Goal: Use online tool/utility: Utilize a website feature to perform a specific function

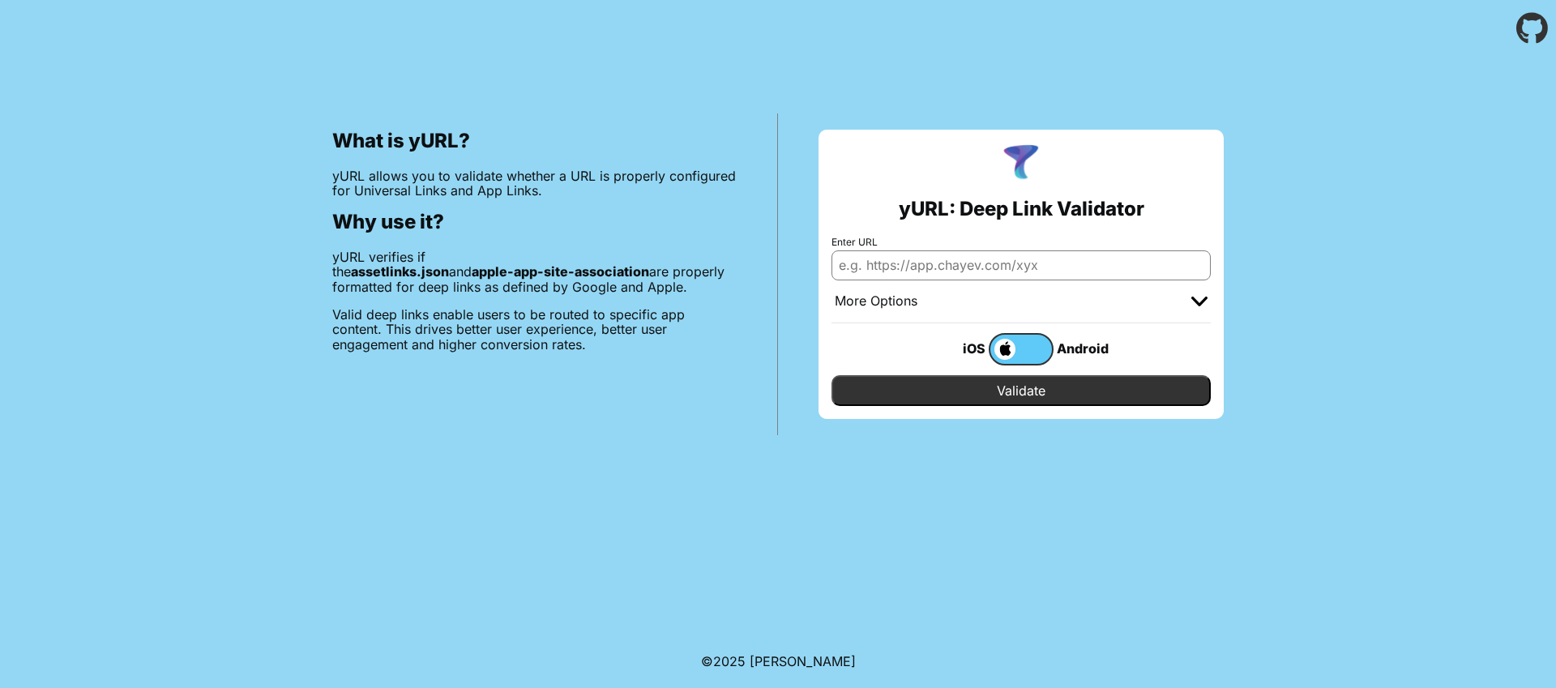
type input "settingAddAppBGColor"
type input "[URL][DOMAIN_NAME]"
click at [997, 399] on input "Validate" at bounding box center [1020, 390] width 379 height 31
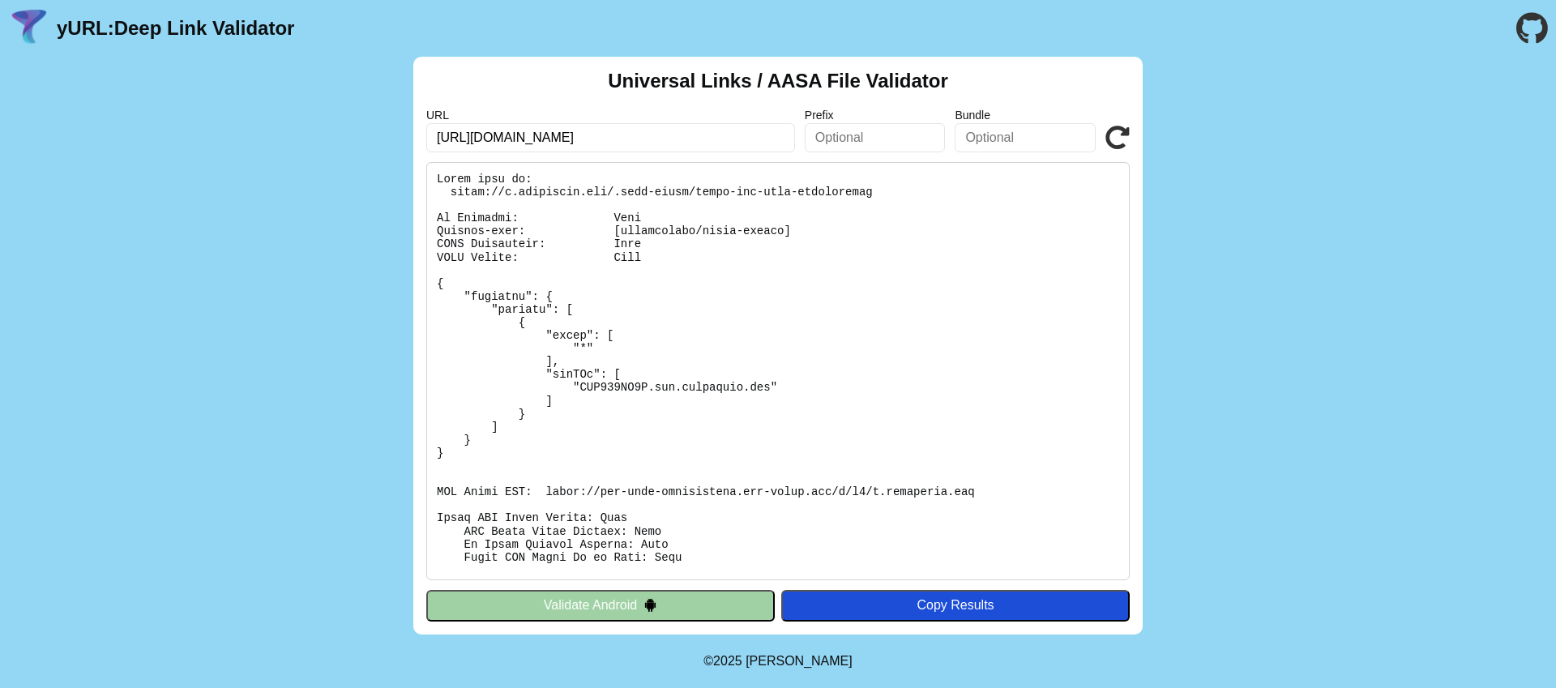
click at [1278, 343] on div "Universal Links / AASA File Validator URL https://m.sokkerpro.com/?filtro=eyJuI…" at bounding box center [778, 346] width 1556 height 578
click at [683, 135] on input "https://m.sokkerpro.com/?filtro=eyJuIjoiVGVzdGUiLCJkIjoiVGVzdGUiLCJmIjpbeyJ0Ijo…" at bounding box center [610, 137] width 369 height 29
paste input "text"
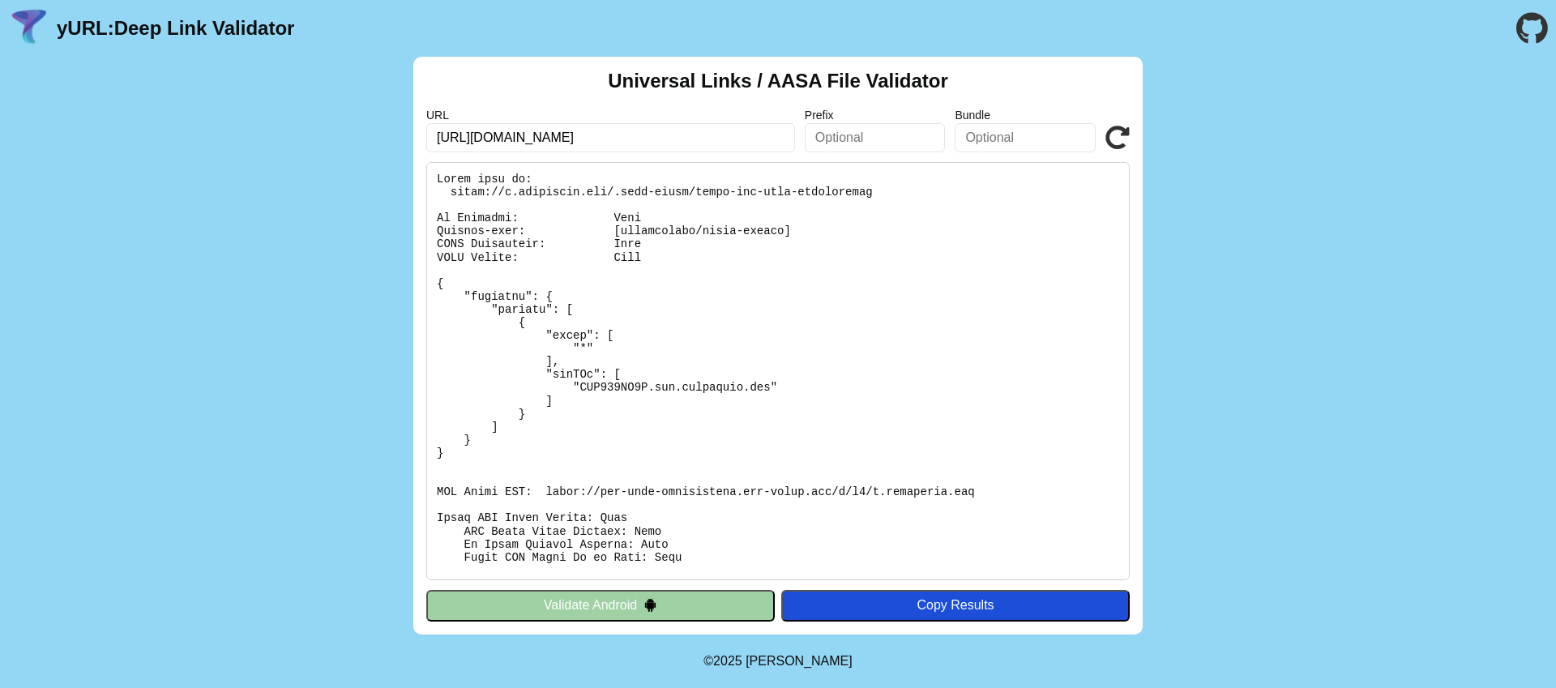
type input "https://m.sokkerpro.com/"
click at [1112, 135] on icon at bounding box center [1117, 138] width 24 height 24
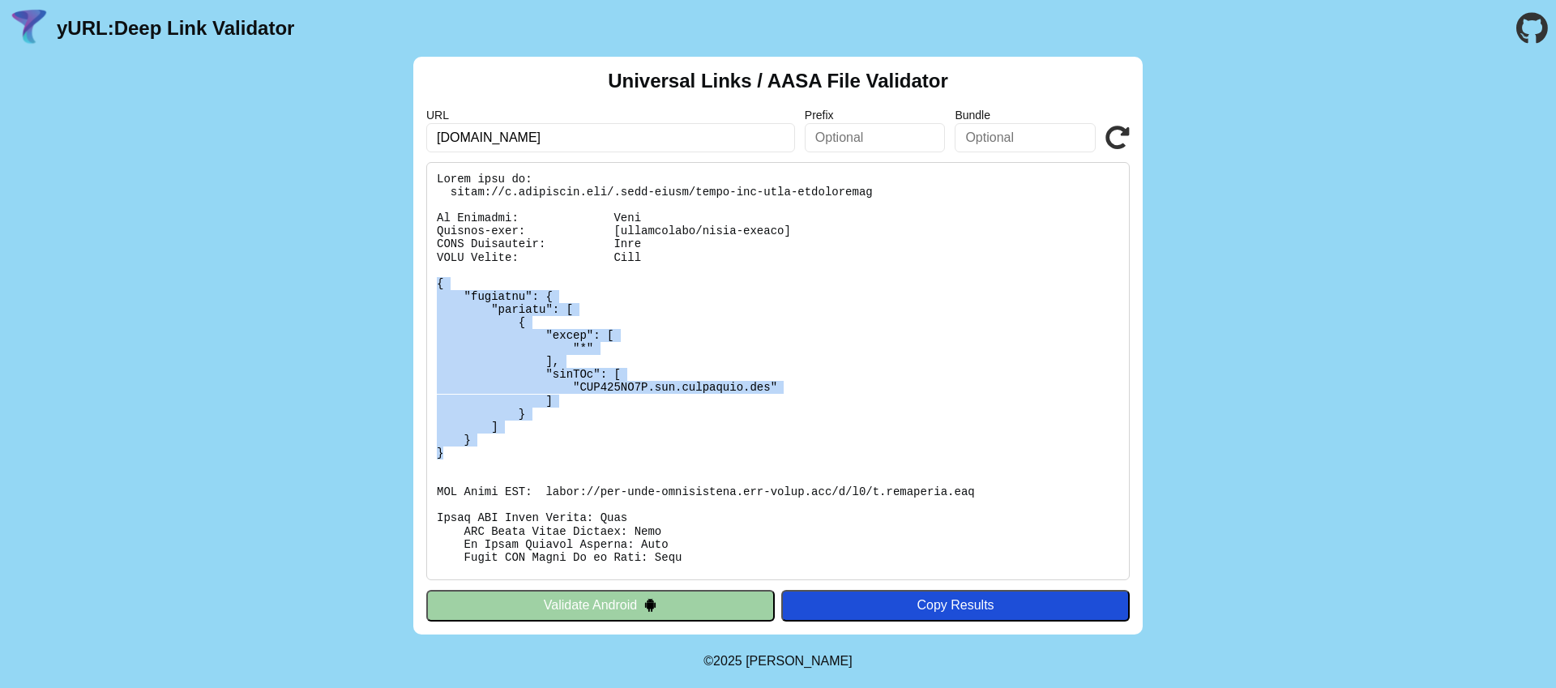
drag, startPoint x: 437, startPoint y: 393, endPoint x: 424, endPoint y: 286, distance: 107.8
click at [424, 286] on div "Universal Links / AASA File Validator URL m.sokkerpro.com Prefix Bundle Validat…" at bounding box center [777, 346] width 729 height 578
copy pre "{ "applinks": { "details": [ { "paths": [ "*" ], "appIDs": [ "LYQ778NX4G.com.so…"
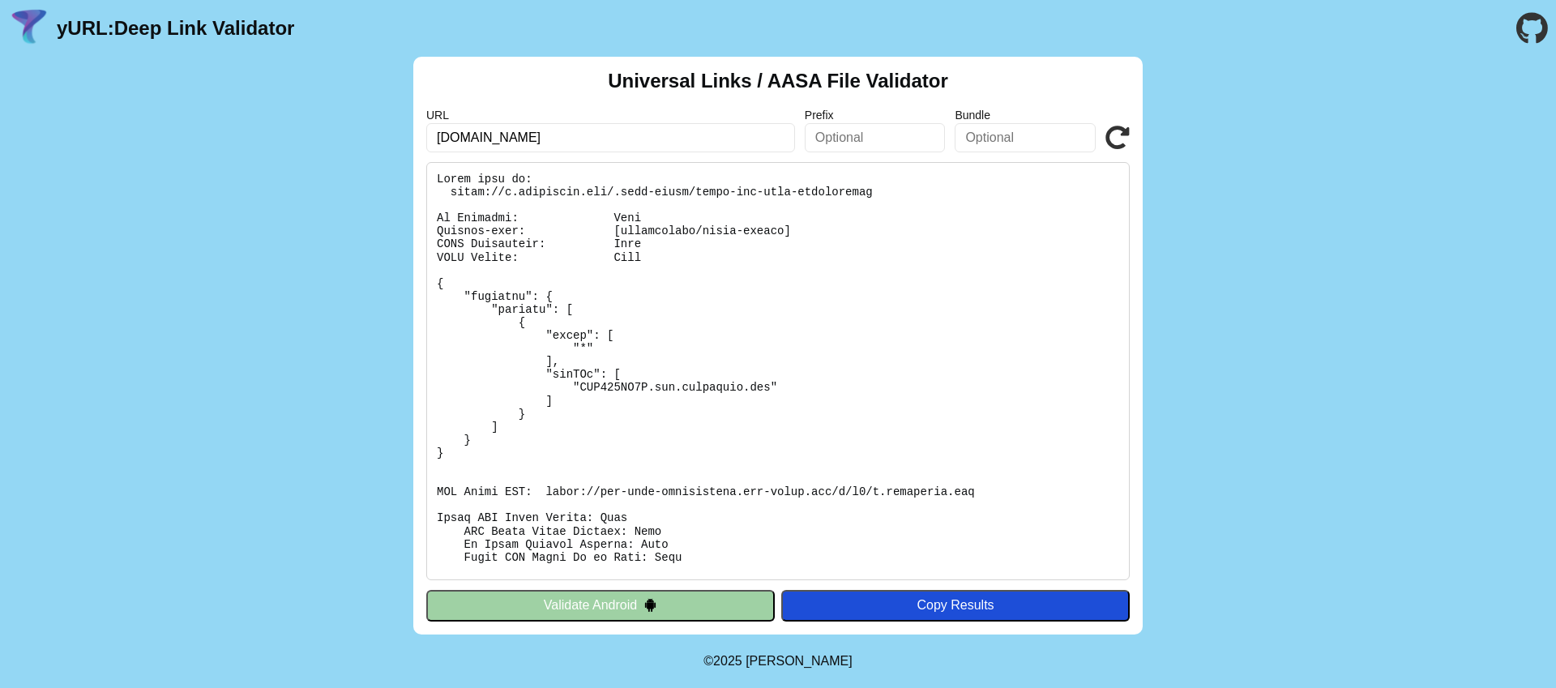
click at [743, 271] on pre at bounding box center [777, 371] width 703 height 418
click at [452, 139] on input "m.sokkerpro.com" at bounding box center [610, 137] width 369 height 29
type input "sokkerpro.com"
click button "Validate" at bounding box center [0, 0] width 0 height 0
drag, startPoint x: 491, startPoint y: 131, endPoint x: 383, endPoint y: 136, distance: 107.9
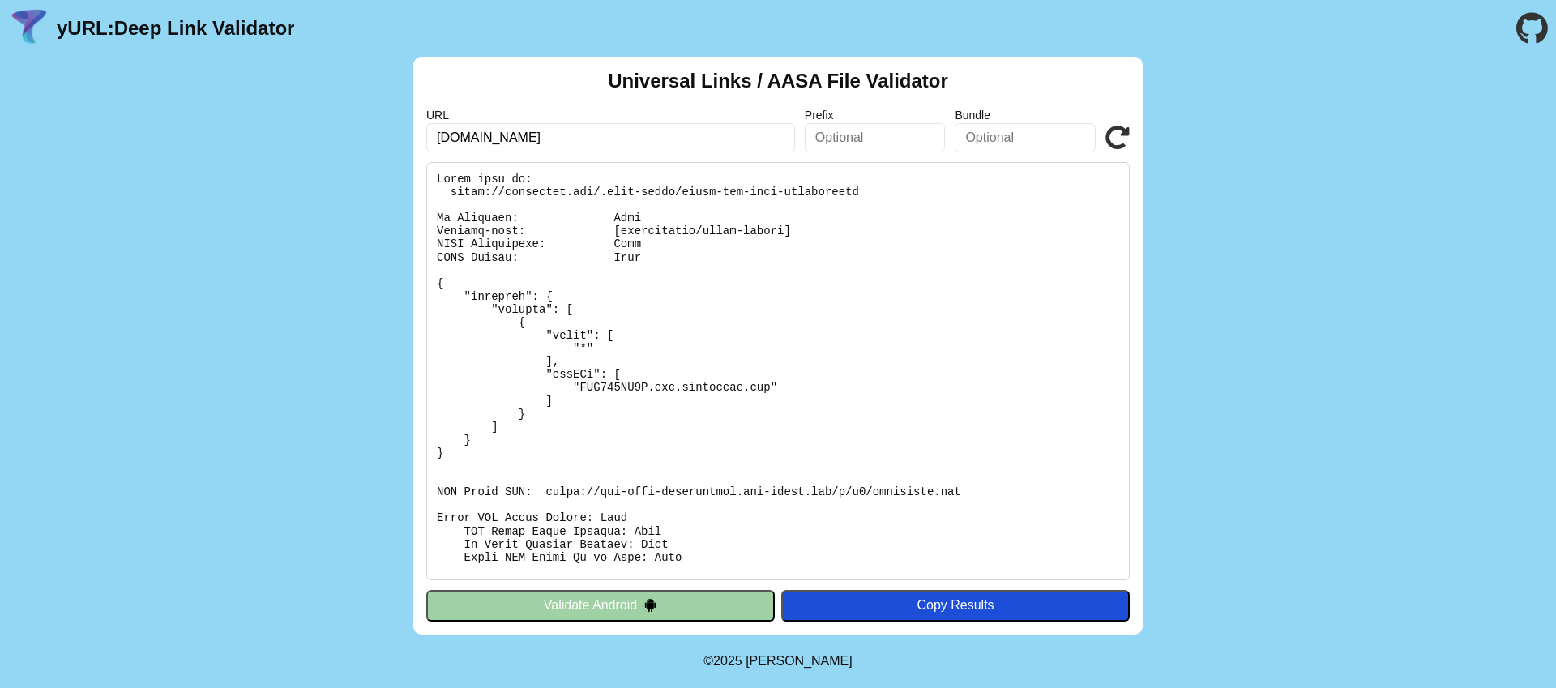
click at [383, 136] on div "Universal Links / AASA File Validator URL sokkerpro.com Prefix Bundle Validate …" at bounding box center [778, 346] width 1556 height 578
type input "instgram.com"
click button "Validate" at bounding box center [0, 0] width 0 height 0
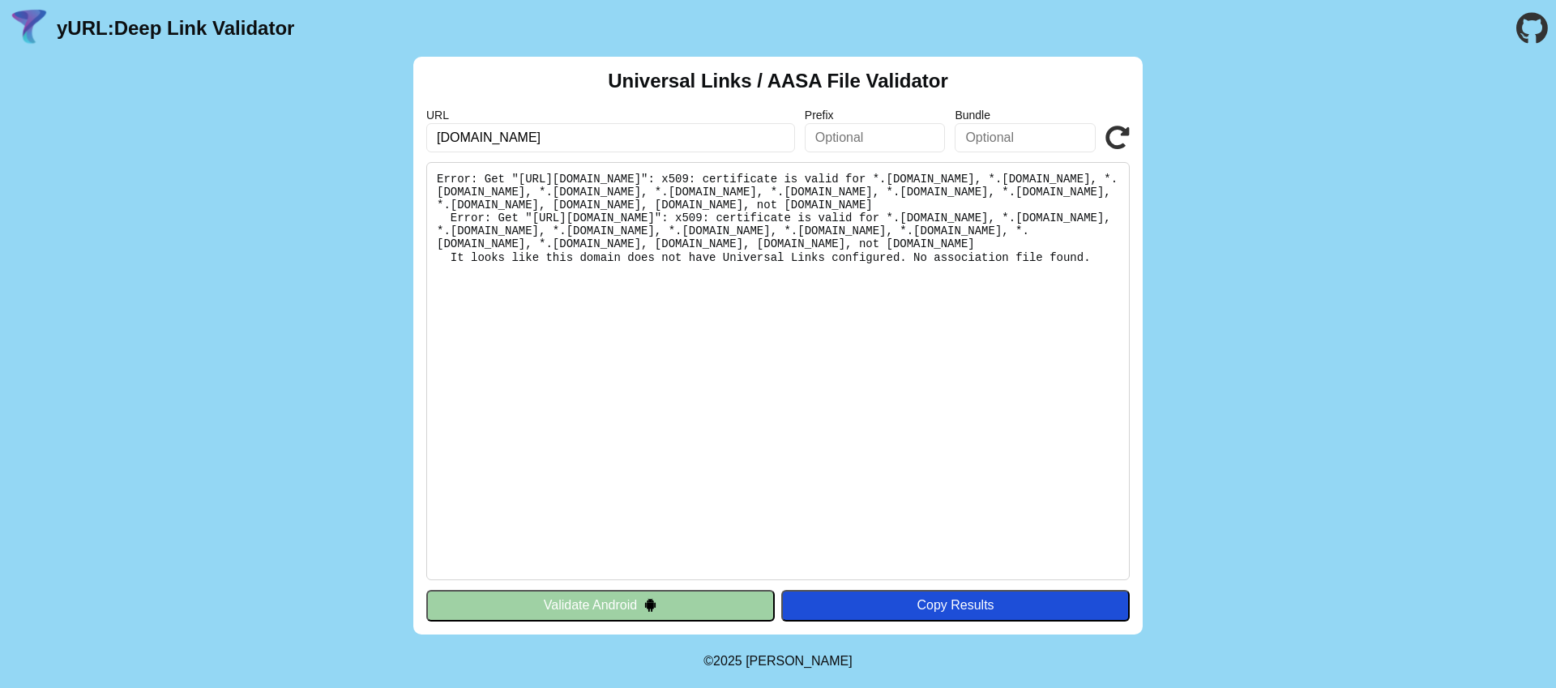
click at [1116, 135] on icon at bounding box center [1117, 138] width 24 height 24
click at [580, 141] on input "[DOMAIN_NAME]" at bounding box center [610, 137] width 369 height 29
click at [455, 139] on input "instgram.com" at bounding box center [610, 137] width 369 height 29
type input "[DOMAIN_NAME]"
click at [1122, 139] on icon at bounding box center [1117, 138] width 24 height 24
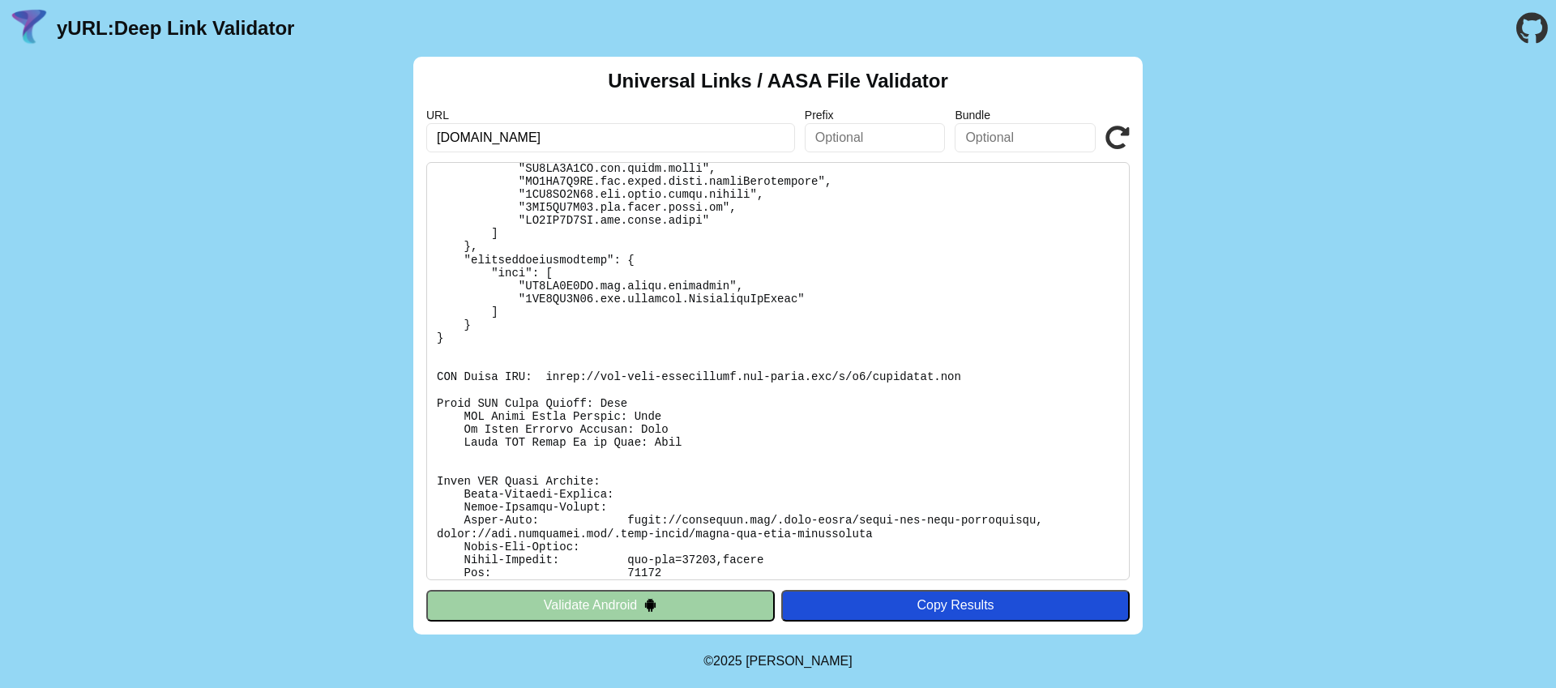
scroll to position [8172, 0]
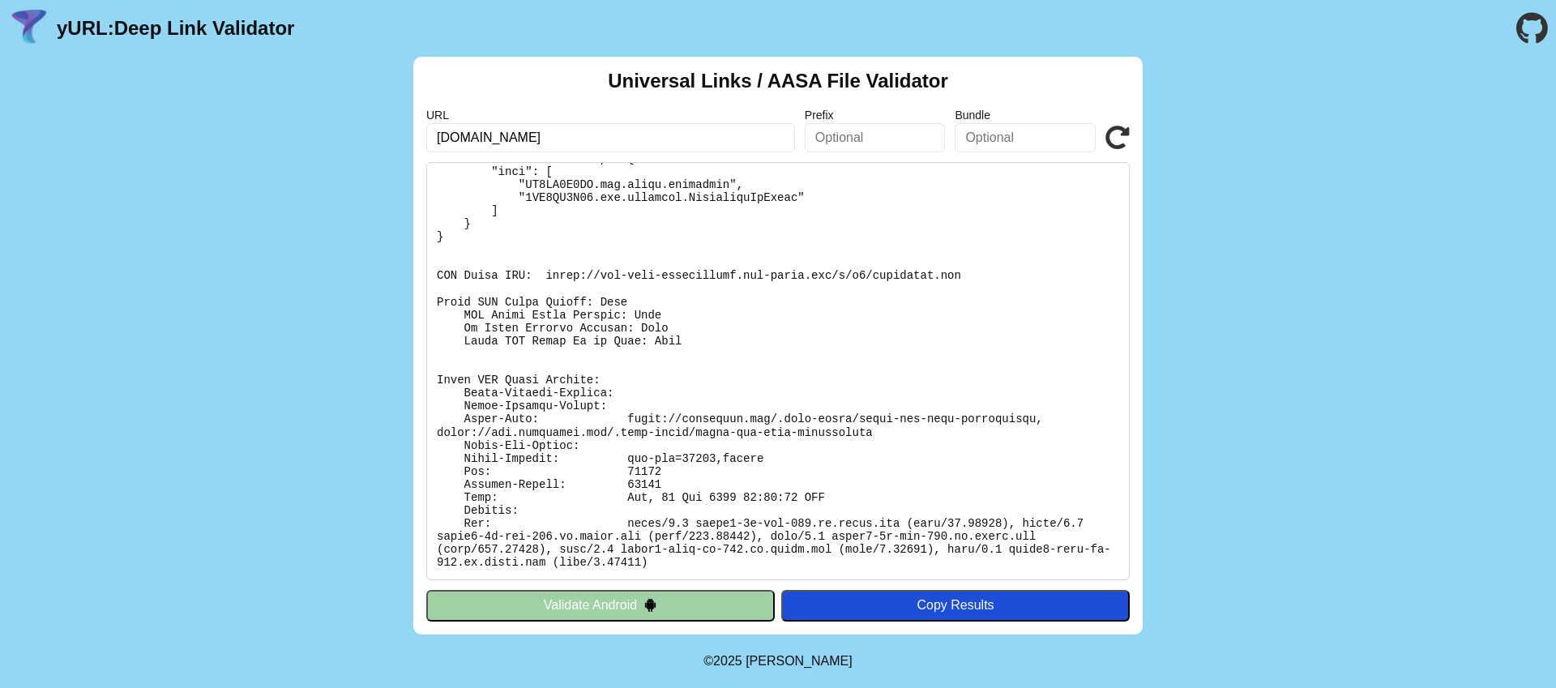
click at [798, 312] on pre at bounding box center [777, 371] width 703 height 418
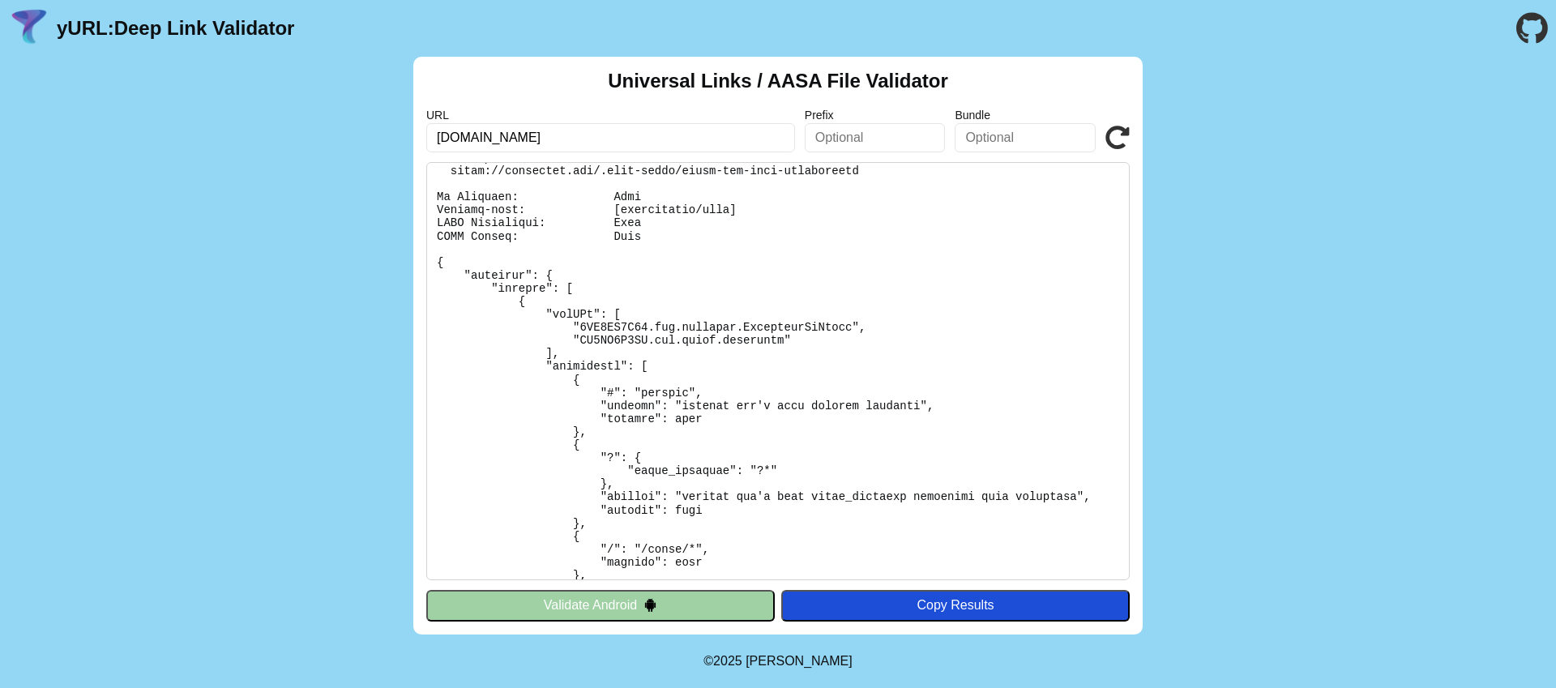
scroll to position [26, 0]
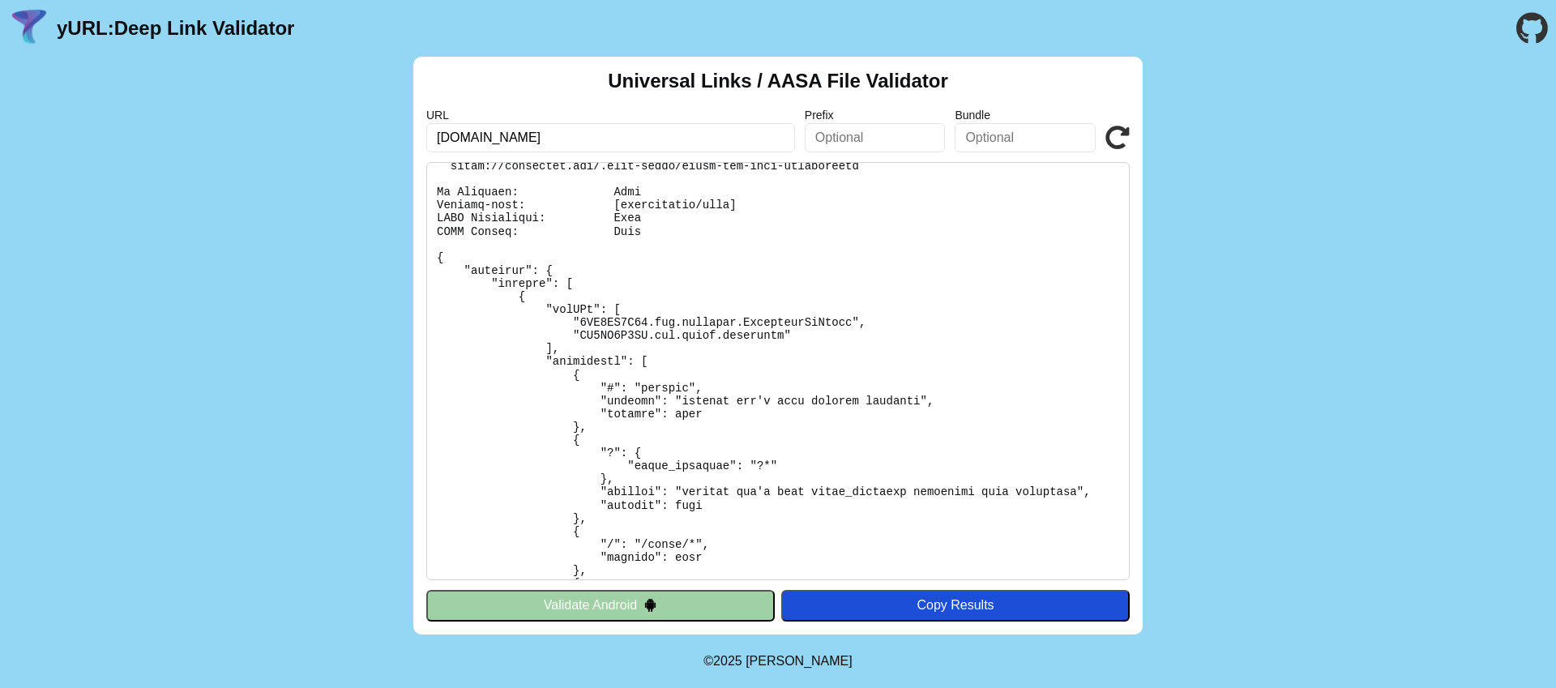
click at [861, 203] on pre at bounding box center [777, 371] width 703 height 418
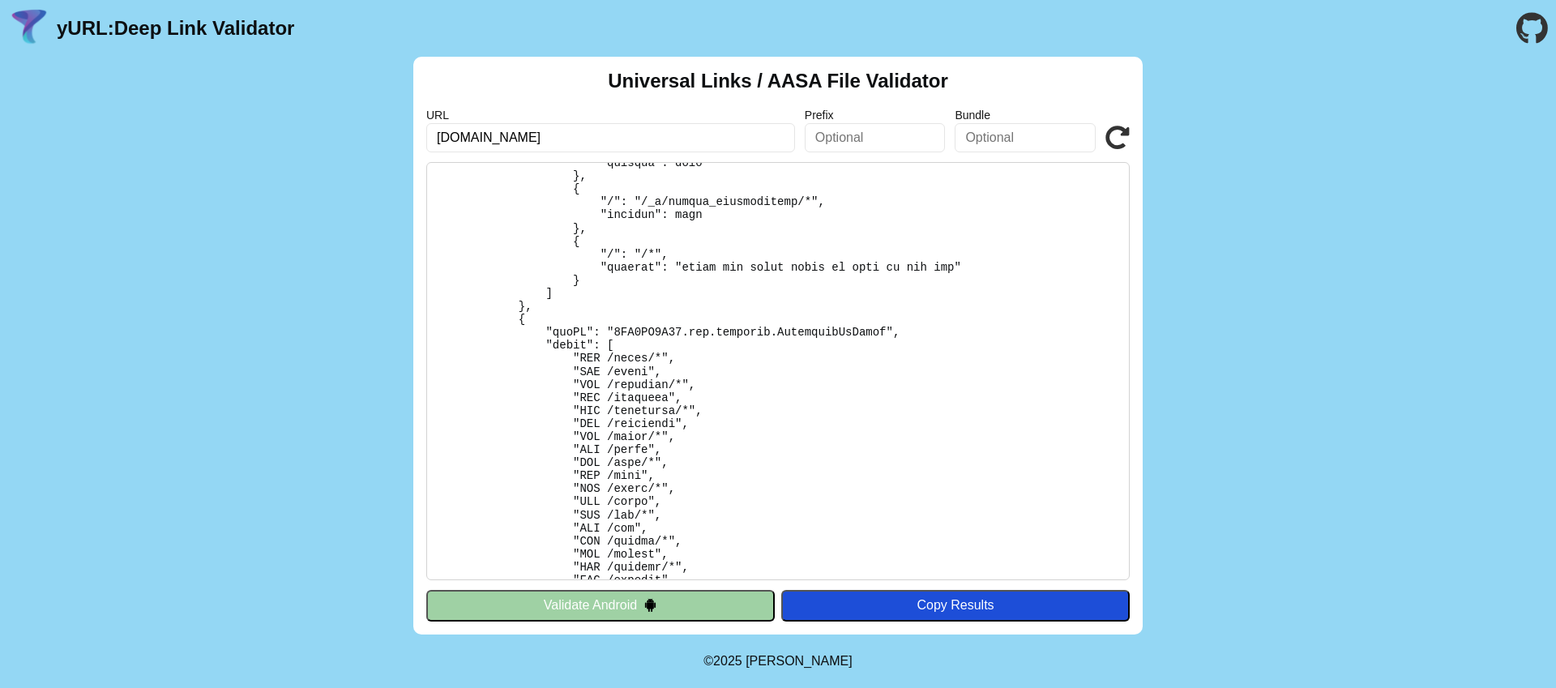
scroll to position [4088, 0]
